Goal: Task Accomplishment & Management: Use online tool/utility

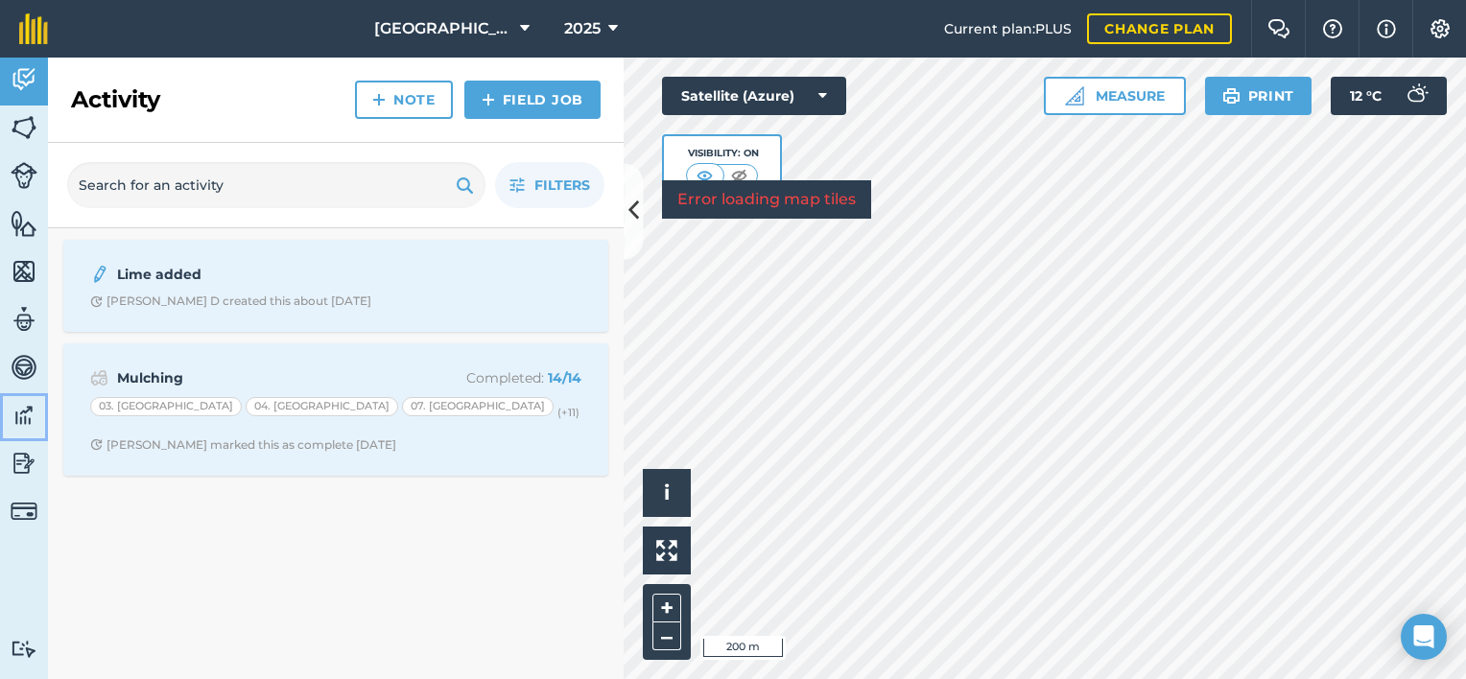
click at [18, 405] on img at bounding box center [24, 415] width 27 height 29
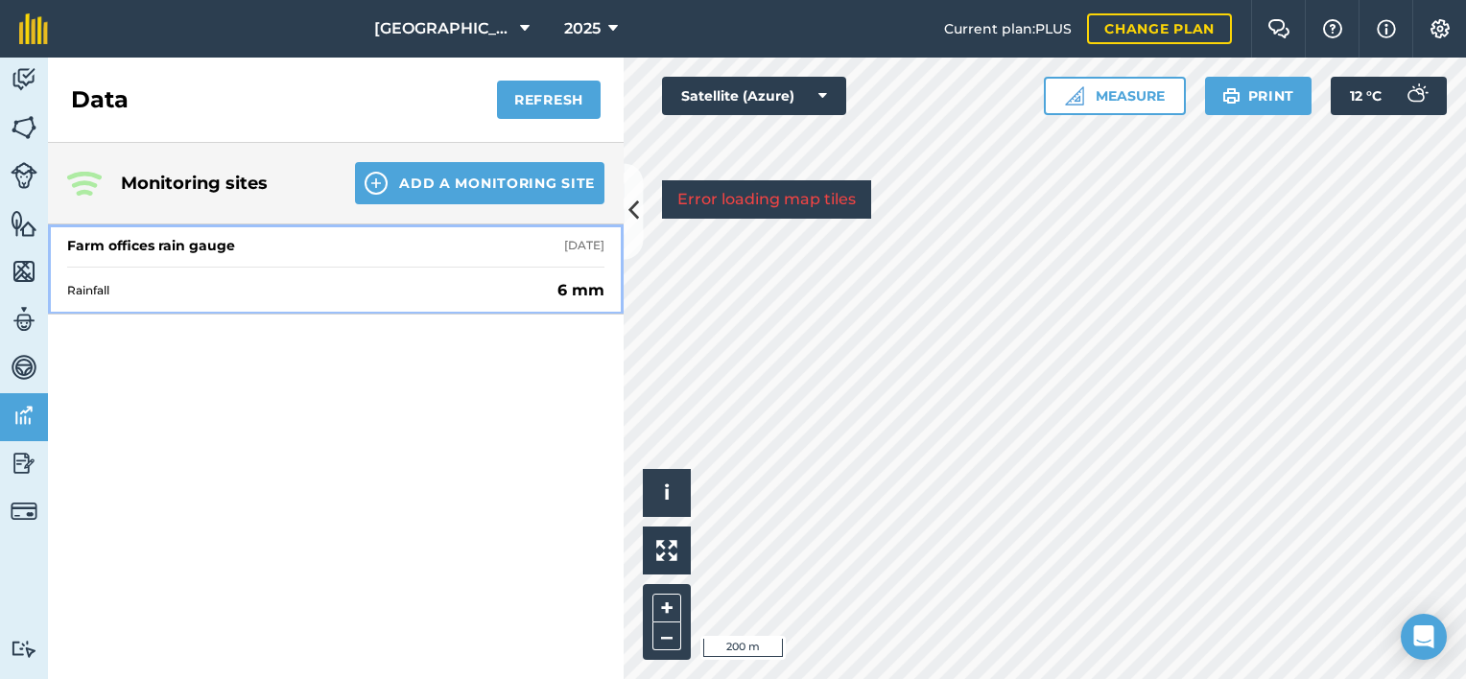
click at [341, 236] on div "Farm offices rain gauge [DATE]" at bounding box center [335, 245] width 537 height 42
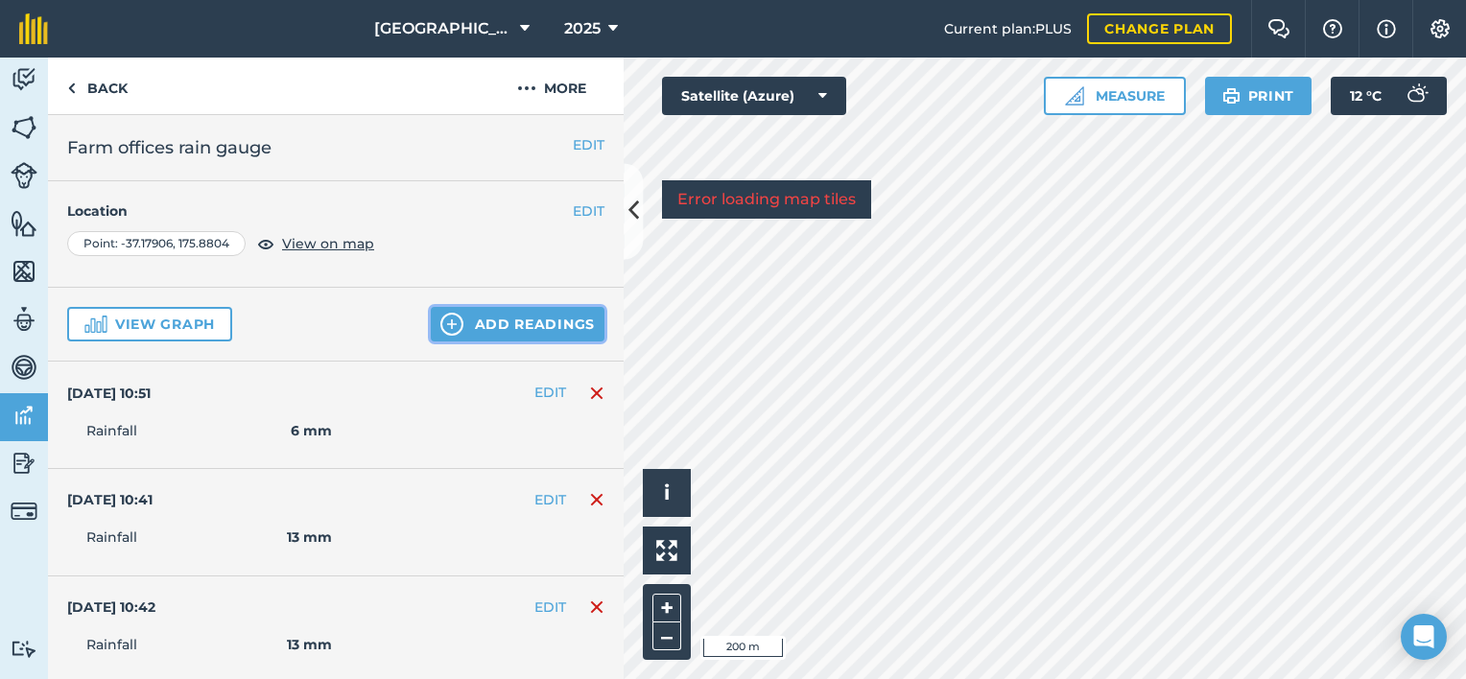
click at [505, 319] on button "Add readings" at bounding box center [518, 324] width 174 height 35
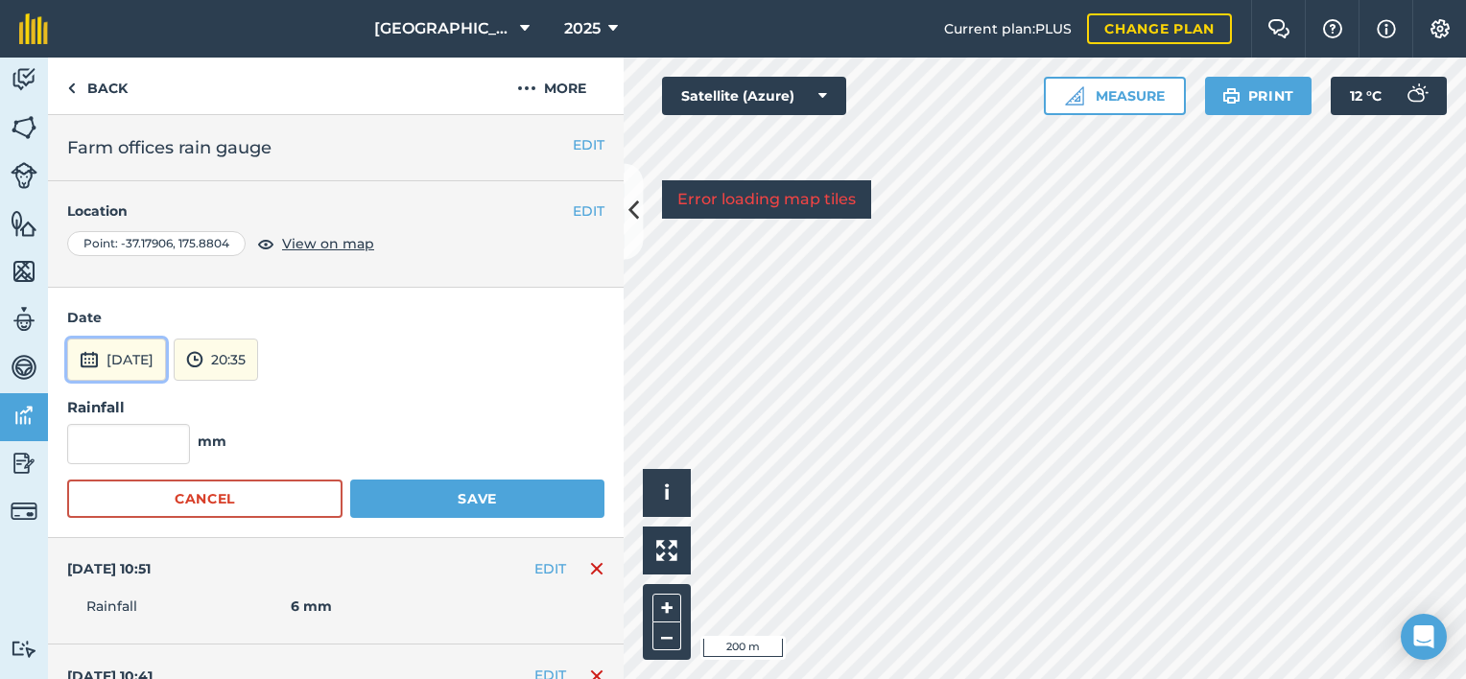
click at [137, 353] on button "[DATE]" at bounding box center [116, 360] width 99 height 42
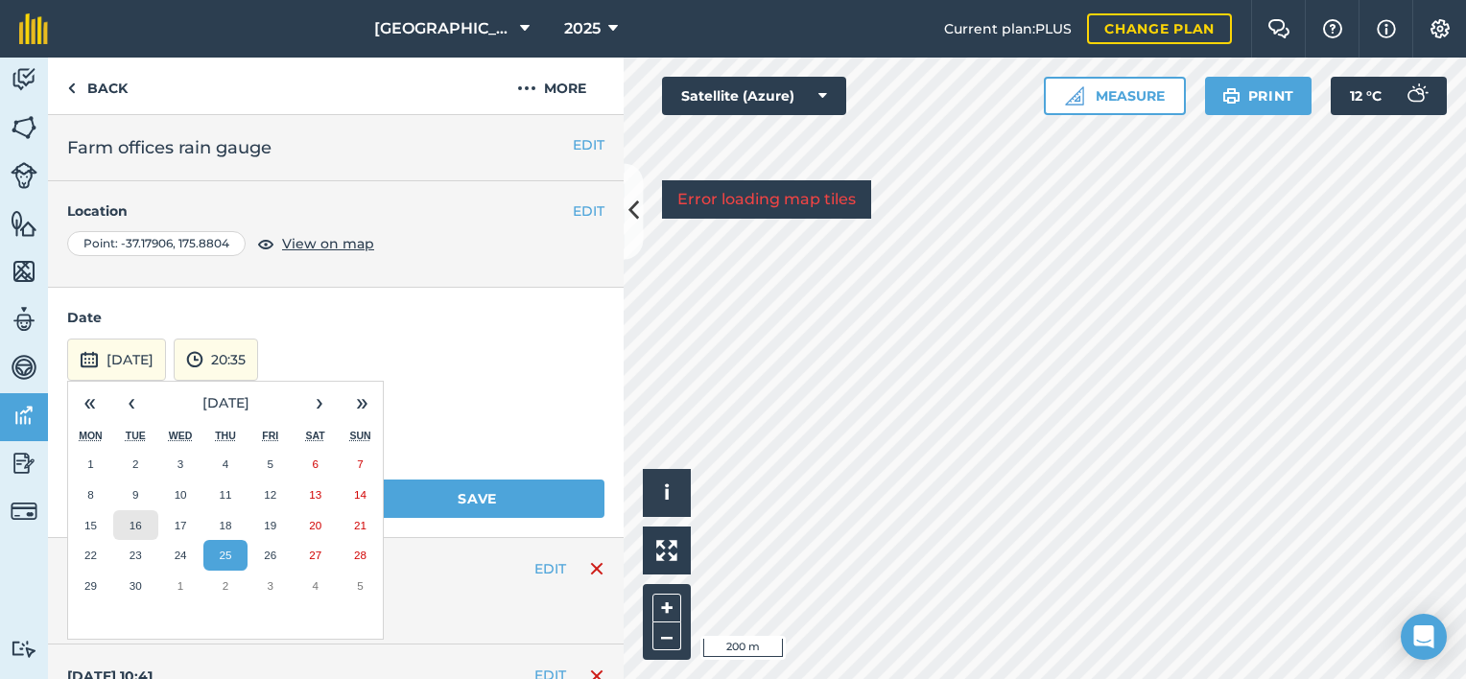
click at [133, 513] on button "16" at bounding box center [135, 525] width 45 height 31
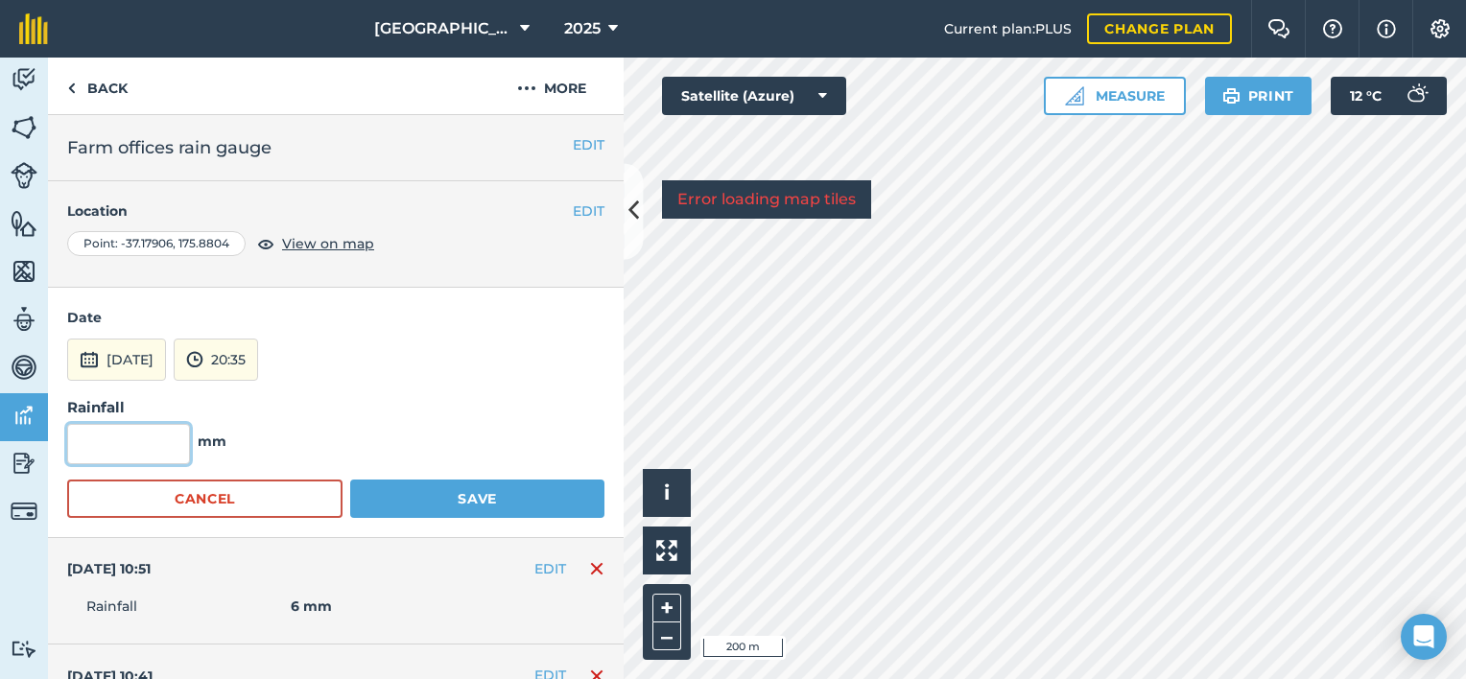
click at [147, 447] on input "text" at bounding box center [128, 444] width 123 height 40
type input "13"
click at [456, 494] on button "Save" at bounding box center [477, 499] width 254 height 38
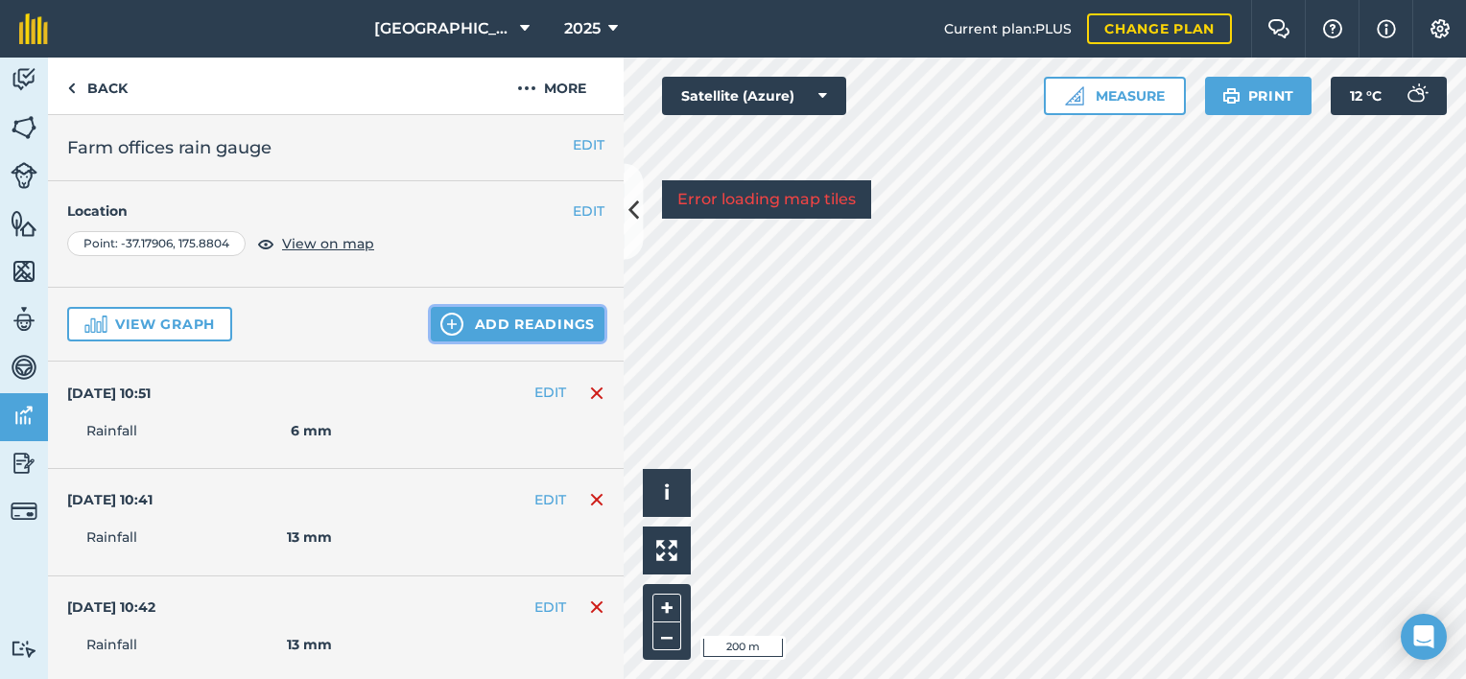
click at [526, 310] on button "Add readings" at bounding box center [518, 324] width 174 height 35
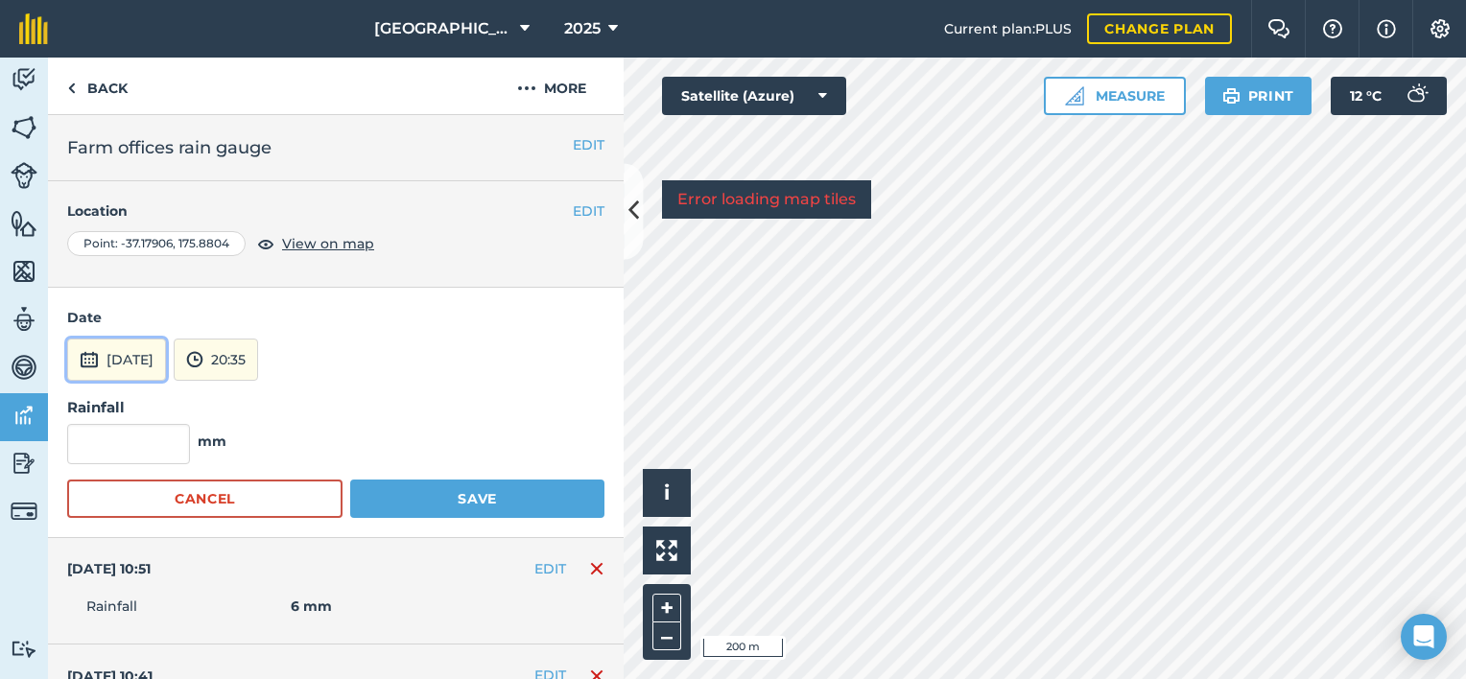
click at [150, 354] on button "[DATE]" at bounding box center [116, 360] width 99 height 42
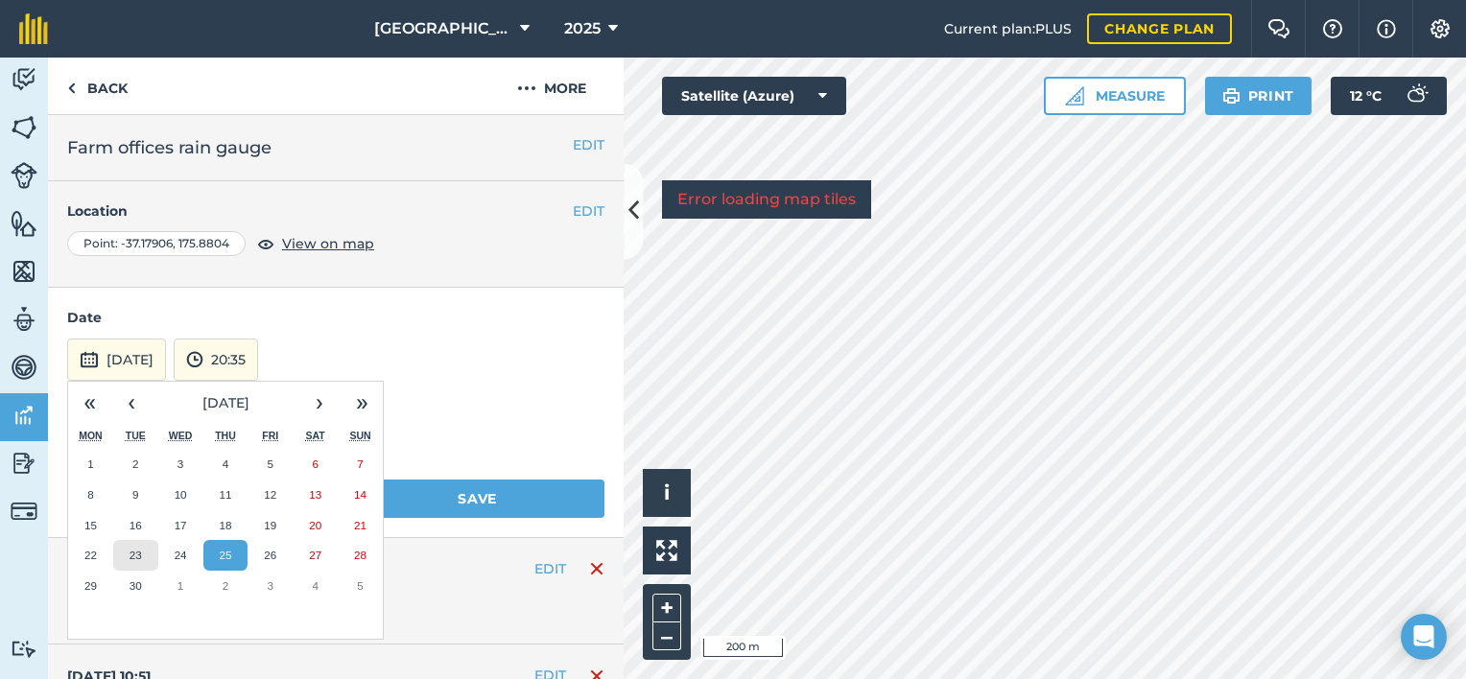
click at [132, 544] on button "23" at bounding box center [135, 555] width 45 height 31
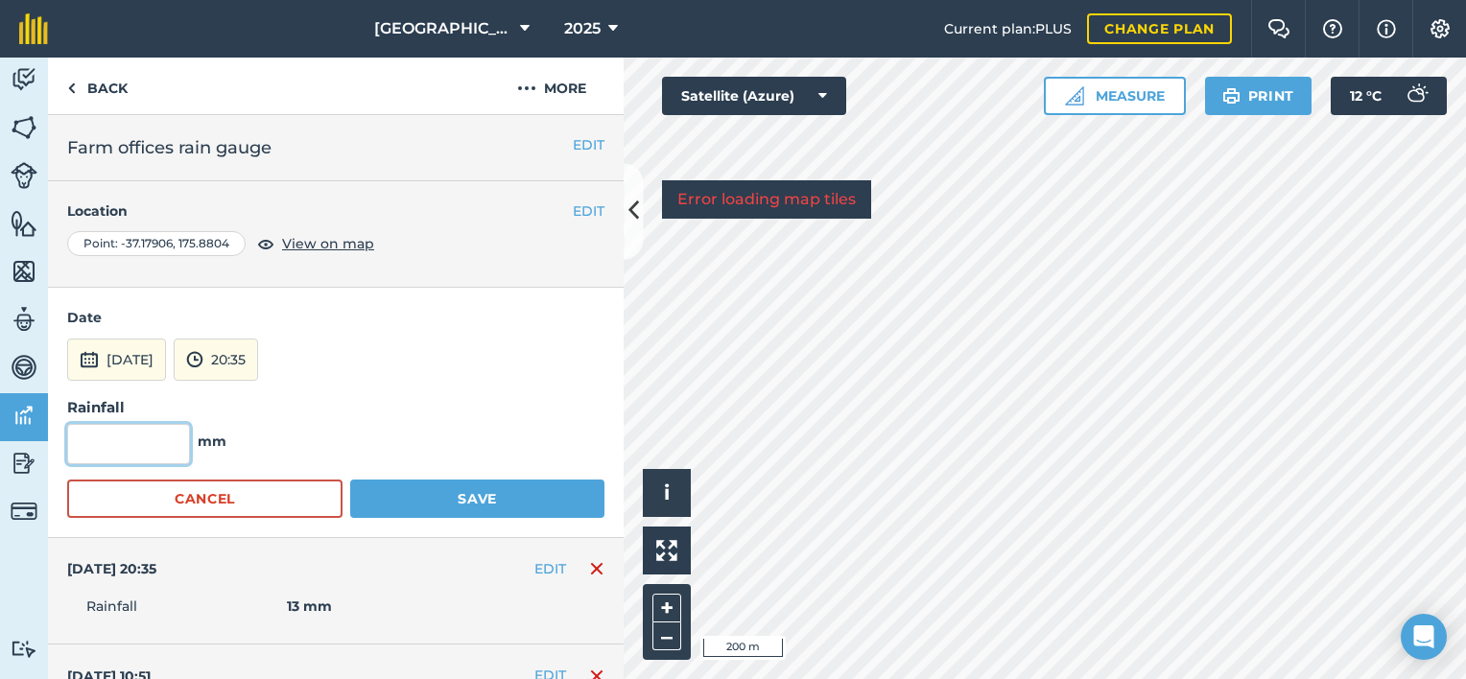
click at [160, 443] on input "text" at bounding box center [128, 444] width 123 height 40
type input "38"
click at [512, 490] on button "Save" at bounding box center [477, 499] width 254 height 38
